Goal: Find contact information: Find contact information

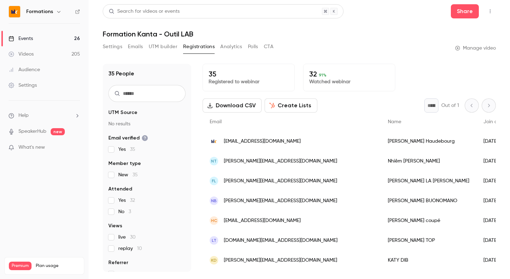
click at [40, 39] on link "Events 26" at bounding box center [44, 39] width 89 height 16
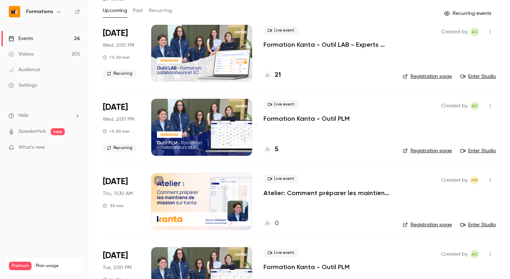
scroll to position [35, 0]
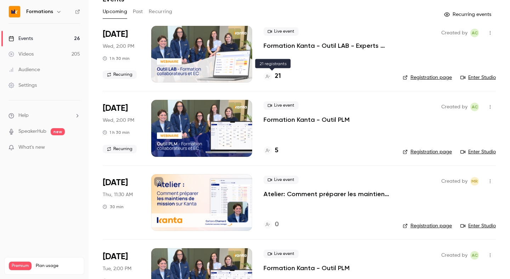
click at [277, 75] on h4 "21" at bounding box center [278, 77] width 6 height 10
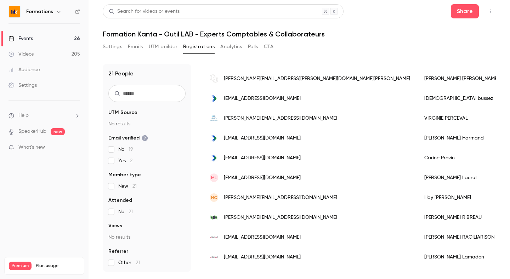
scroll to position [155, 0]
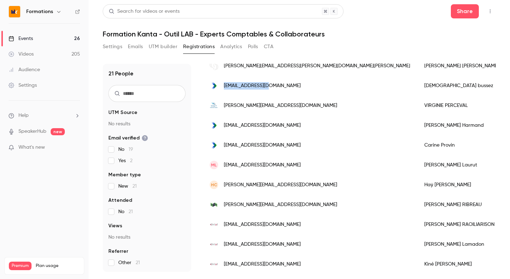
drag, startPoint x: 223, startPoint y: 87, endPoint x: 268, endPoint y: 87, distance: 45.3
click at [268, 87] on div "[EMAIL_ADDRESS][DOMAIN_NAME]" at bounding box center [310, 86] width 215 height 20
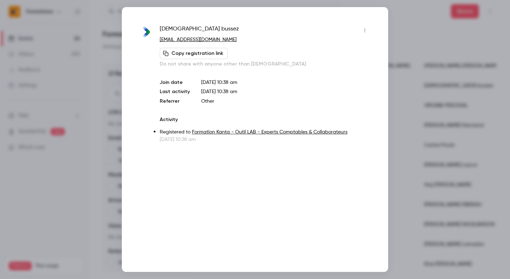
copy span "[EMAIL_ADDRESS][DOMAIN_NAME]"
drag, startPoint x: 206, startPoint y: 39, endPoint x: 160, endPoint y: 42, distance: 46.9
click at [160, 42] on p "[EMAIL_ADDRESS][DOMAIN_NAME]" at bounding box center [265, 39] width 211 height 7
copy link "[EMAIL_ADDRESS][DOMAIN_NAME]"
click at [62, 30] on div at bounding box center [255, 139] width 510 height 279
